Goal: Information Seeking & Learning: Find specific fact

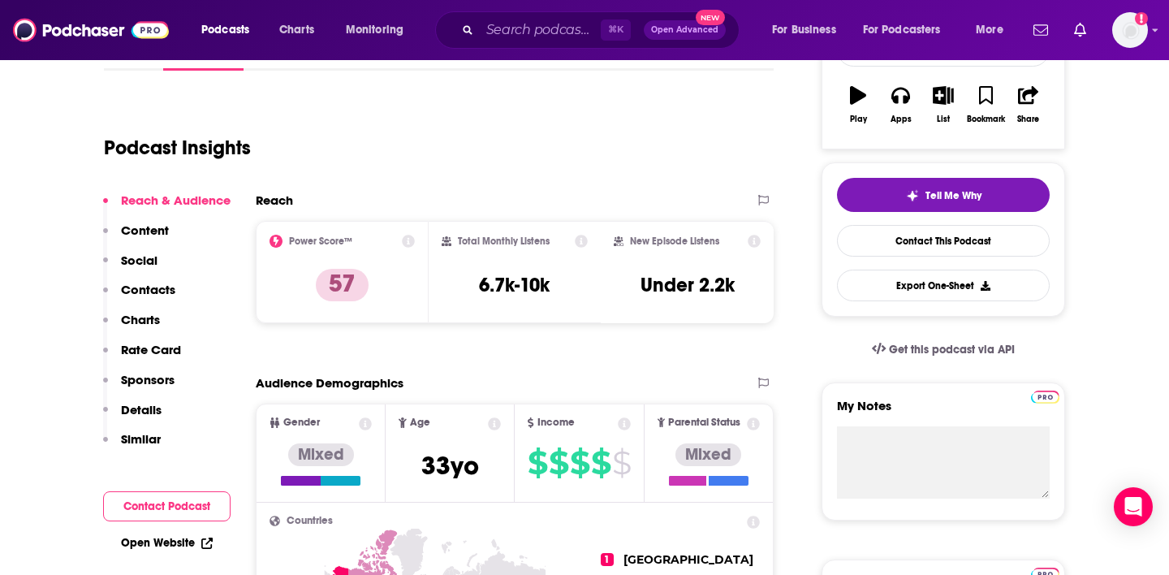
click at [749, 10] on div "Podcasts Charts Monitoring ⌘ K Open Advanced New For Business For Podcasters Mo…" at bounding box center [584, 30] width 1169 height 60
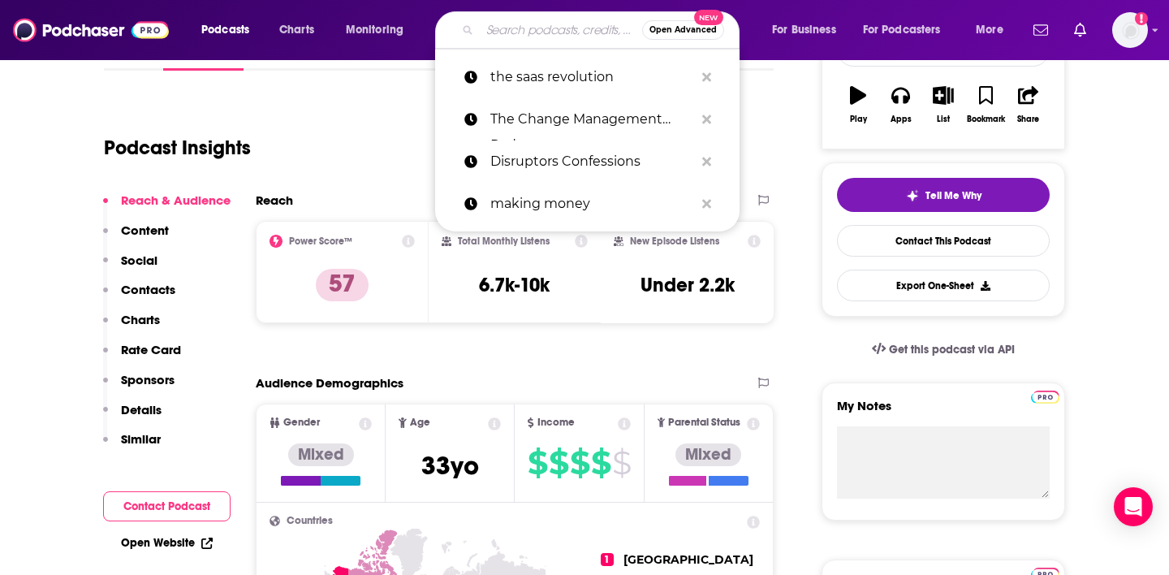
click at [537, 24] on input "Search podcasts, credits, & more..." at bounding box center [561, 30] width 162 height 26
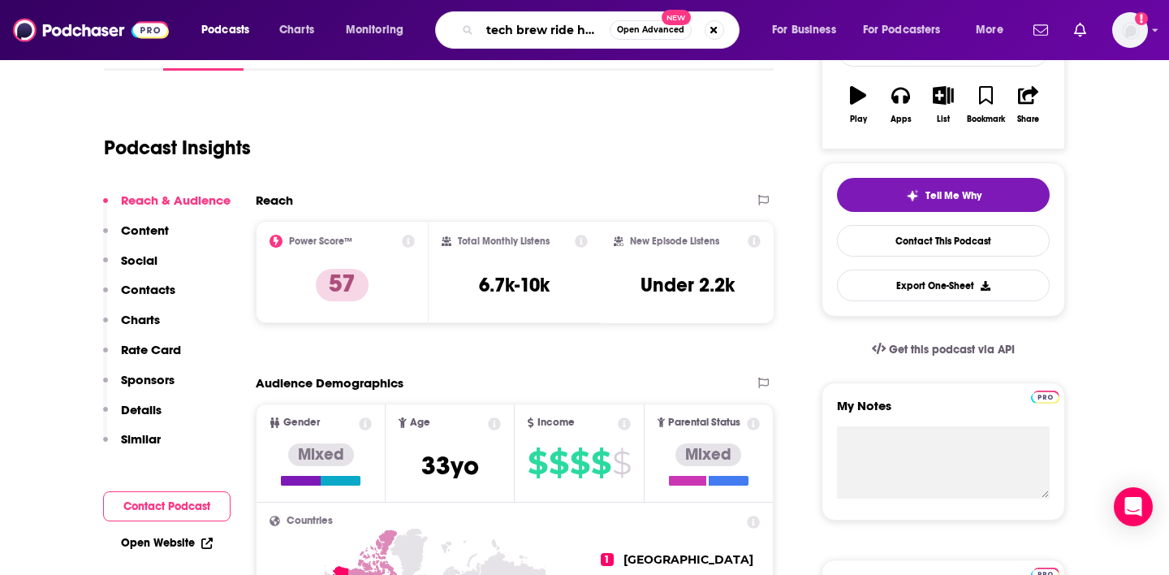
type input "tech brew ride home"
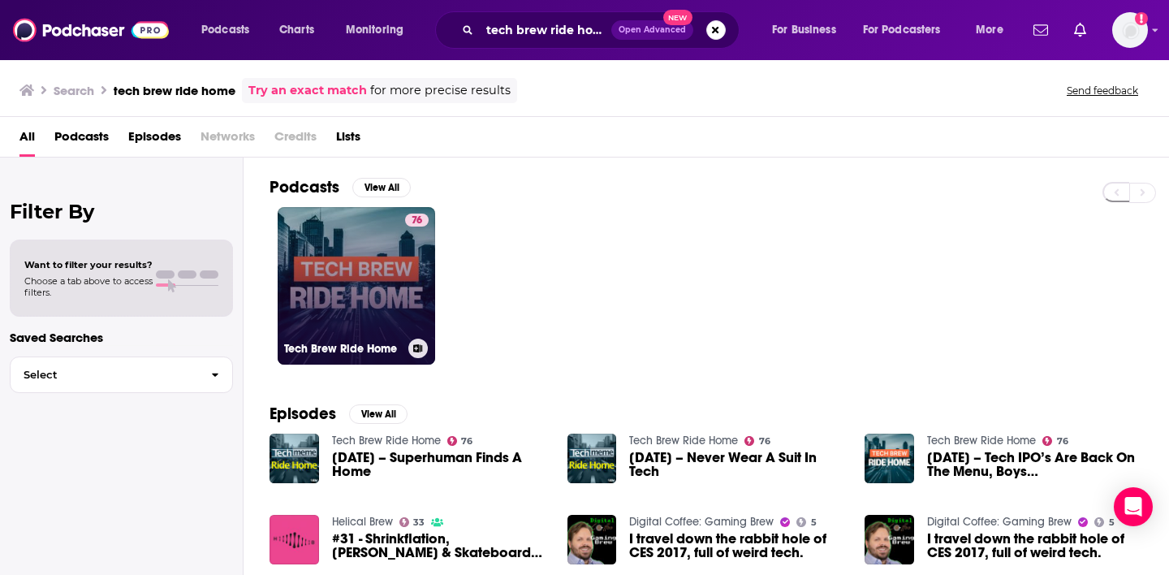
click at [380, 282] on link "76 Tech Brew Ride Home" at bounding box center [357, 286] width 158 height 158
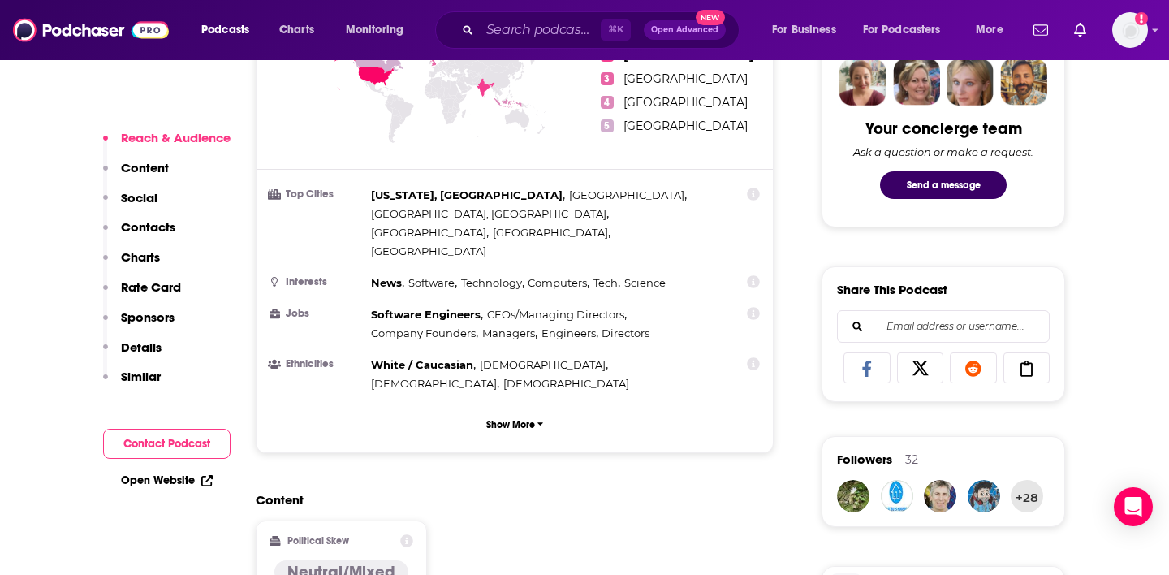
scroll to position [830, 0]
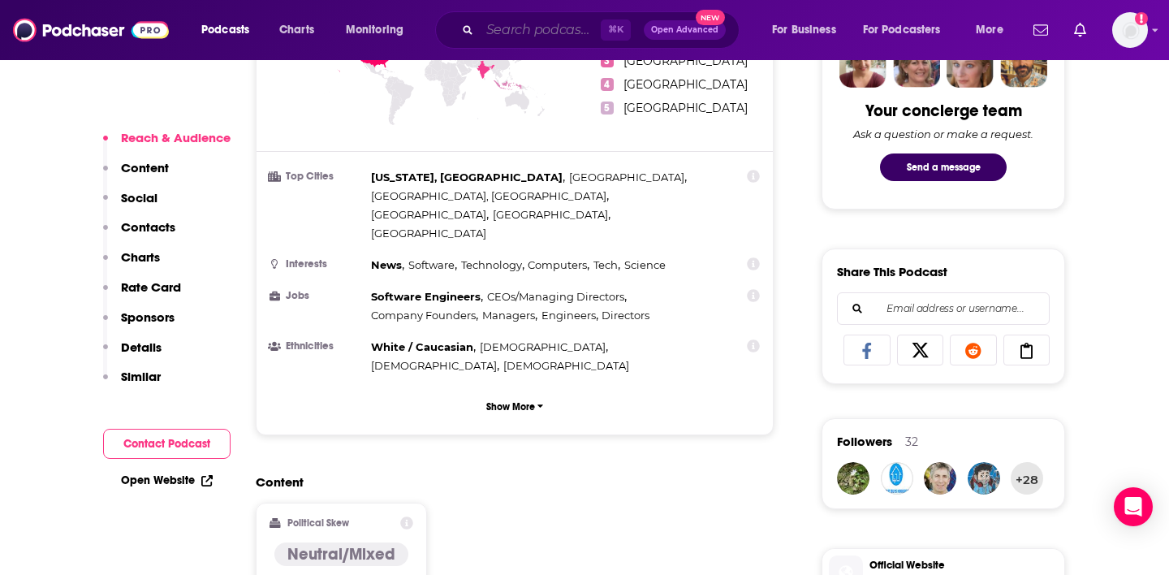
click at [564, 31] on input "Search podcasts, credits, & more..." at bounding box center [540, 30] width 121 height 26
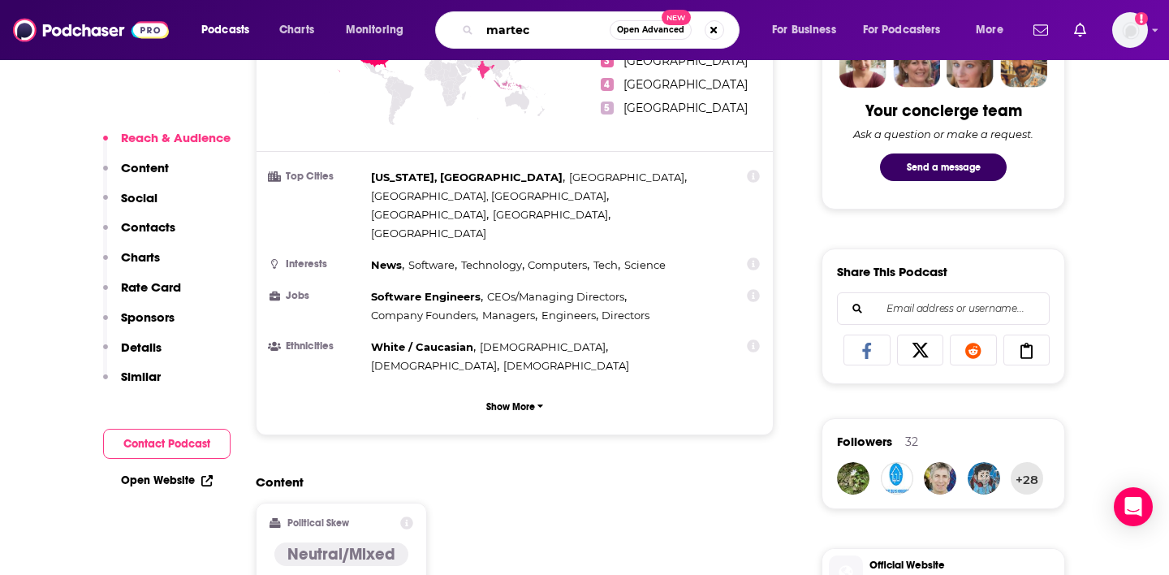
type input "martech"
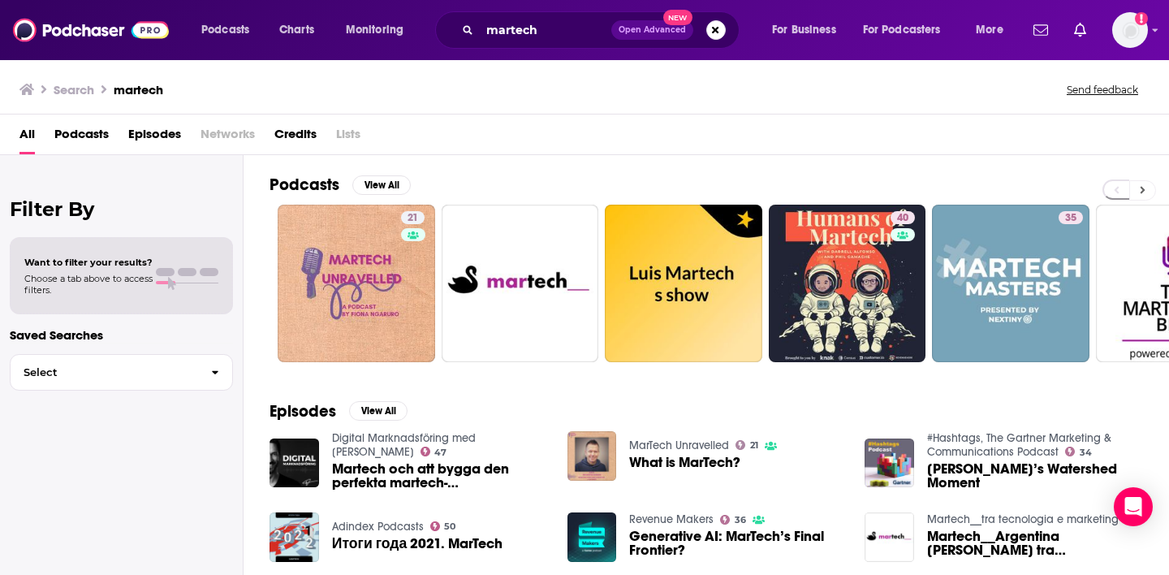
click at [1142, 192] on icon at bounding box center [1143, 189] width 6 height 11
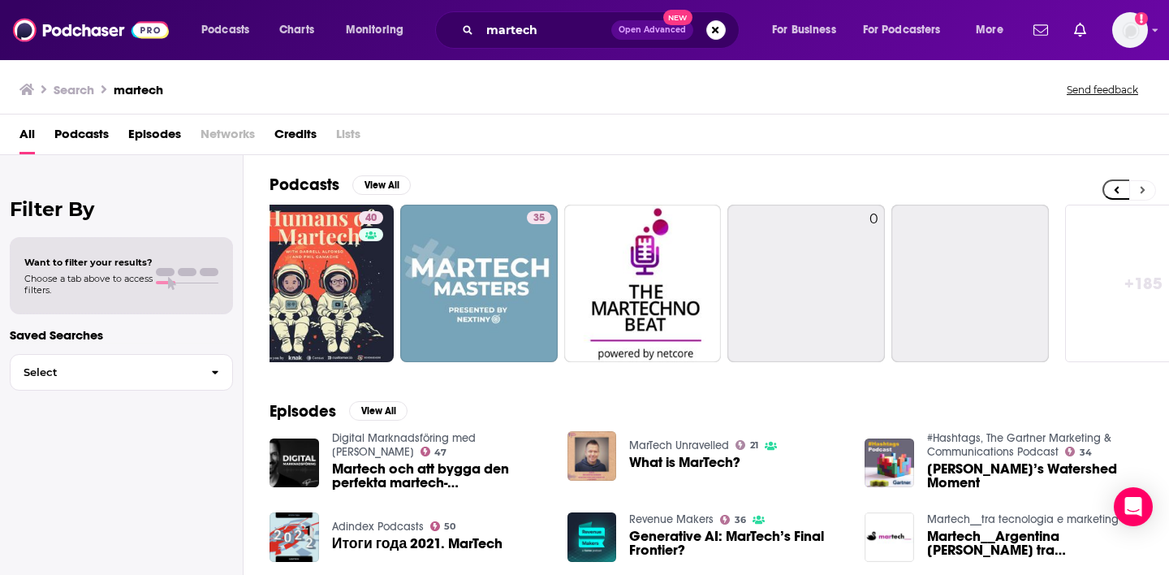
scroll to position [0, 592]
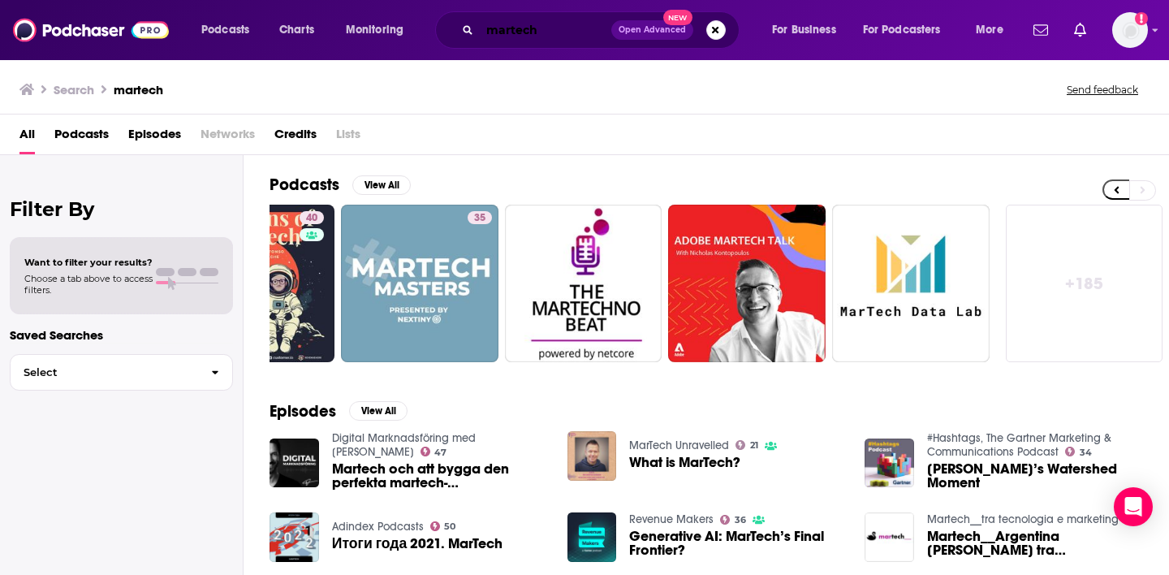
click at [570, 32] on input "martech" at bounding box center [546, 30] width 132 height 26
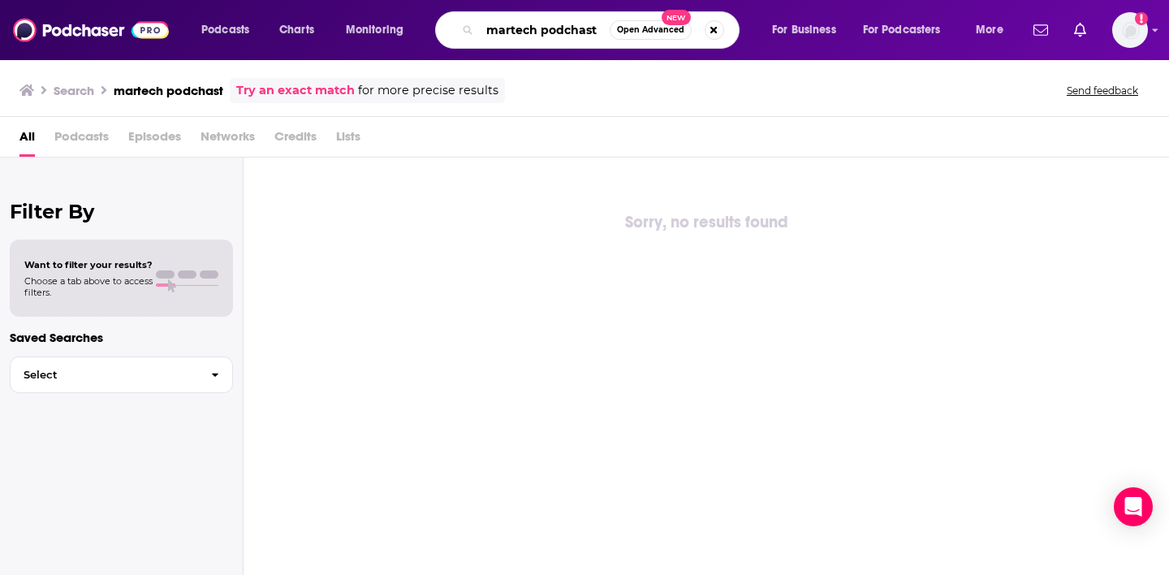
click at [578, 31] on input "martech podchast" at bounding box center [545, 30] width 130 height 26
type input "martech podcast"
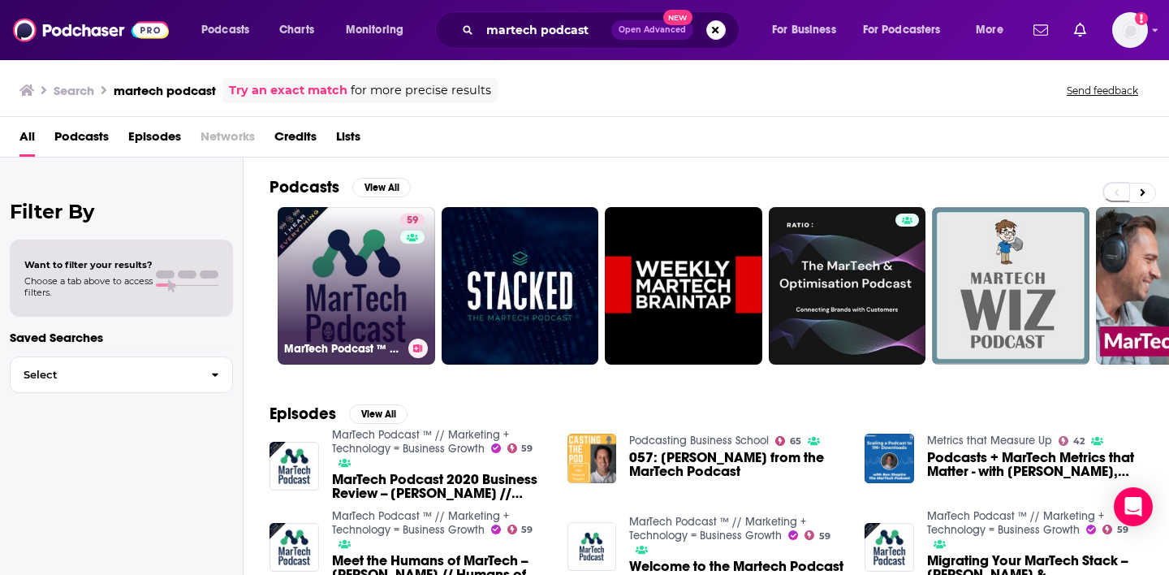
click at [341, 276] on link "59 MarTech Podcast ™ // Marketing + Technology = Business Growth" at bounding box center [357, 286] width 158 height 158
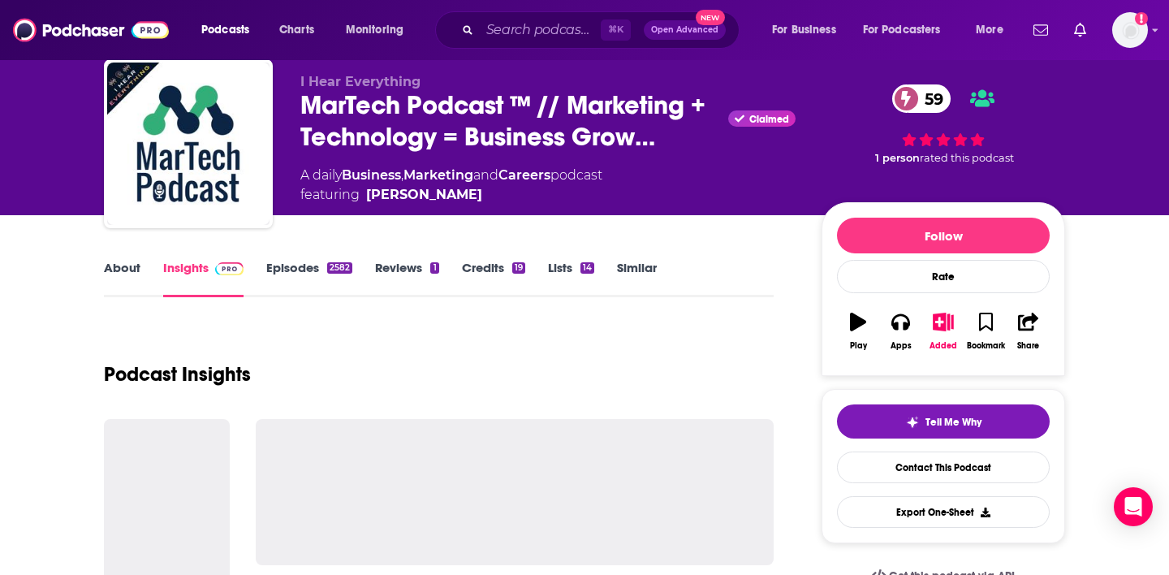
scroll to position [93, 0]
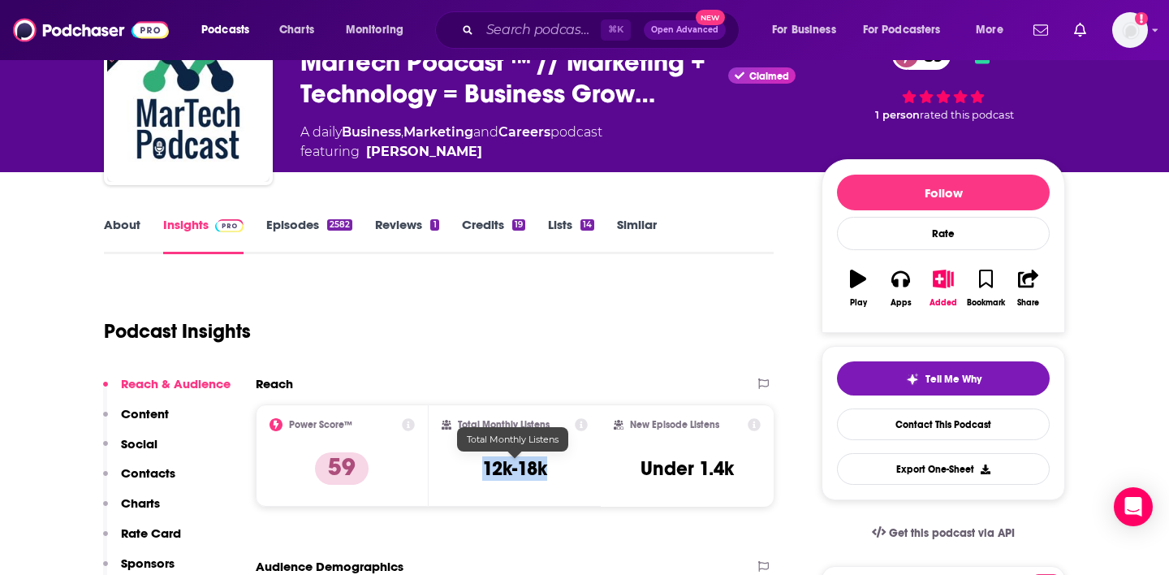
drag, startPoint x: 551, startPoint y: 478, endPoint x: 482, endPoint y: 479, distance: 69.0
click at [481, 478] on div "Total Monthly Listens 12k-18k" at bounding box center [515, 455] width 147 height 75
copy h3 "12k-18k"
